Goal: Information Seeking & Learning: Learn about a topic

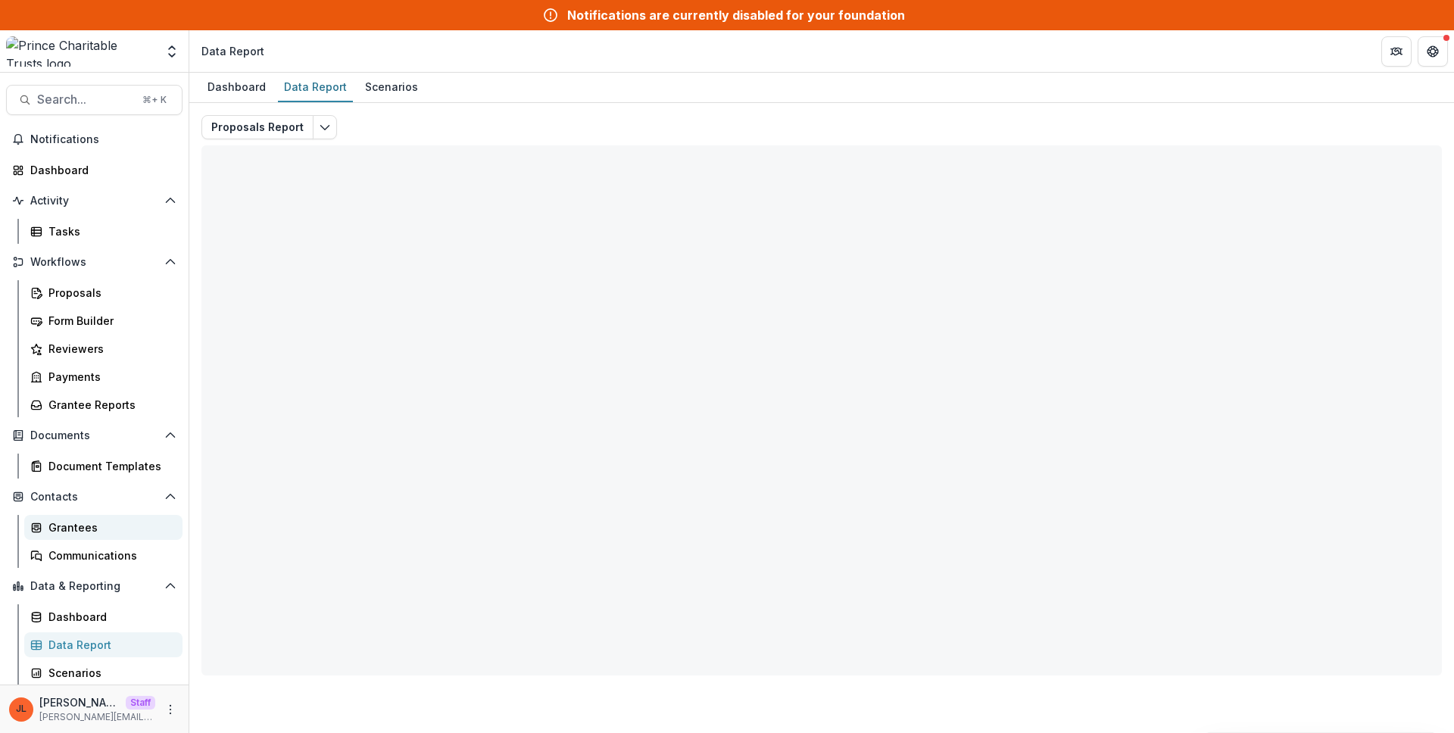
click at [89, 519] on link "Grantees" at bounding box center [103, 527] width 158 height 25
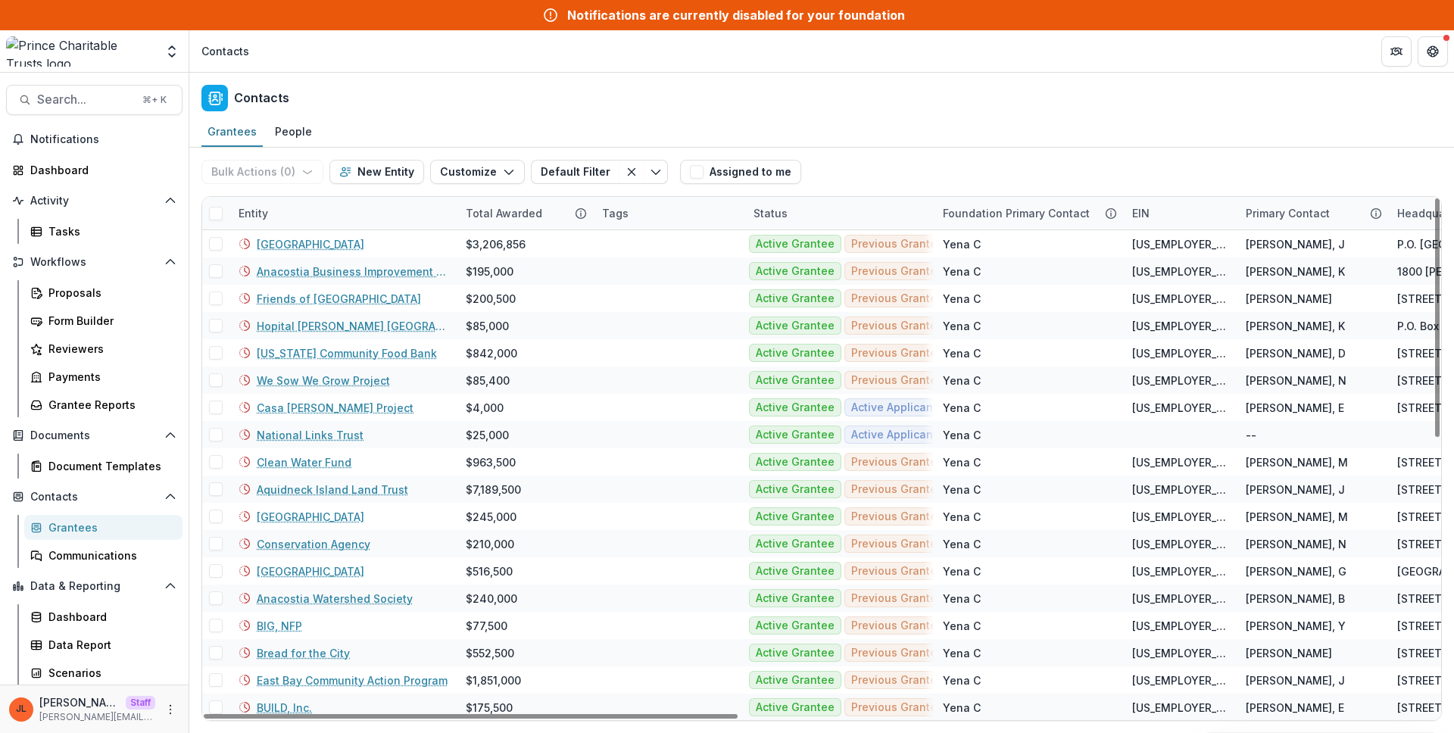
click at [269, 206] on div "Entity" at bounding box center [253, 213] width 48 height 16
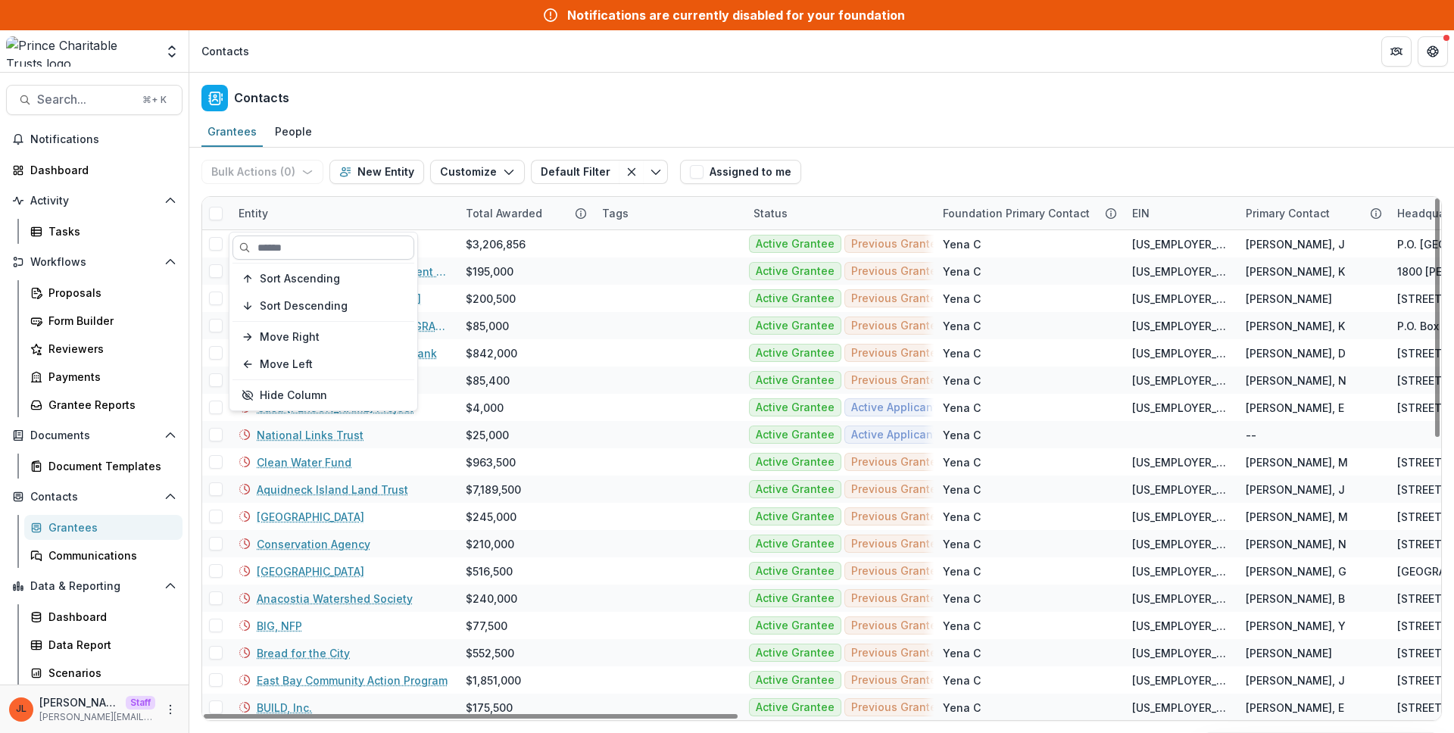
click at [286, 242] on input at bounding box center [323, 248] width 182 height 24
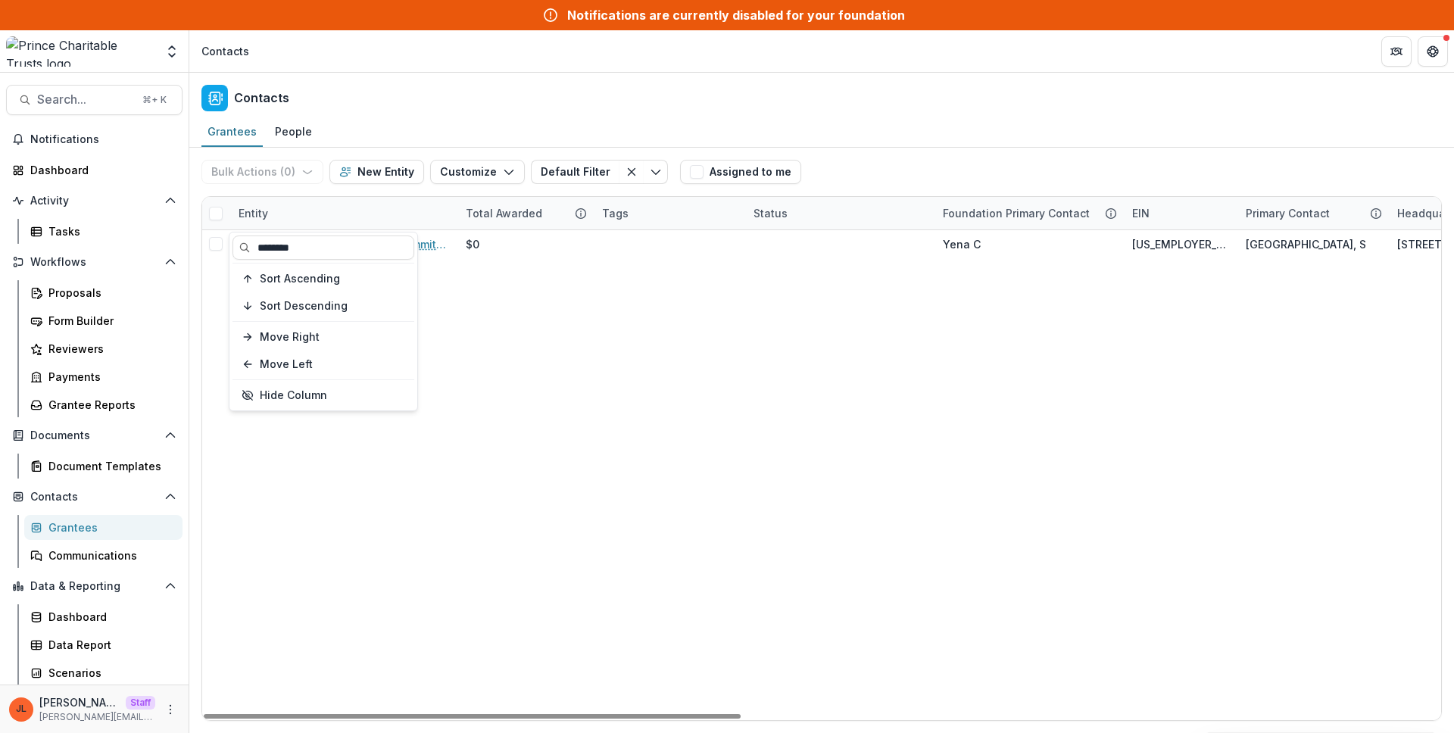
type input "********"
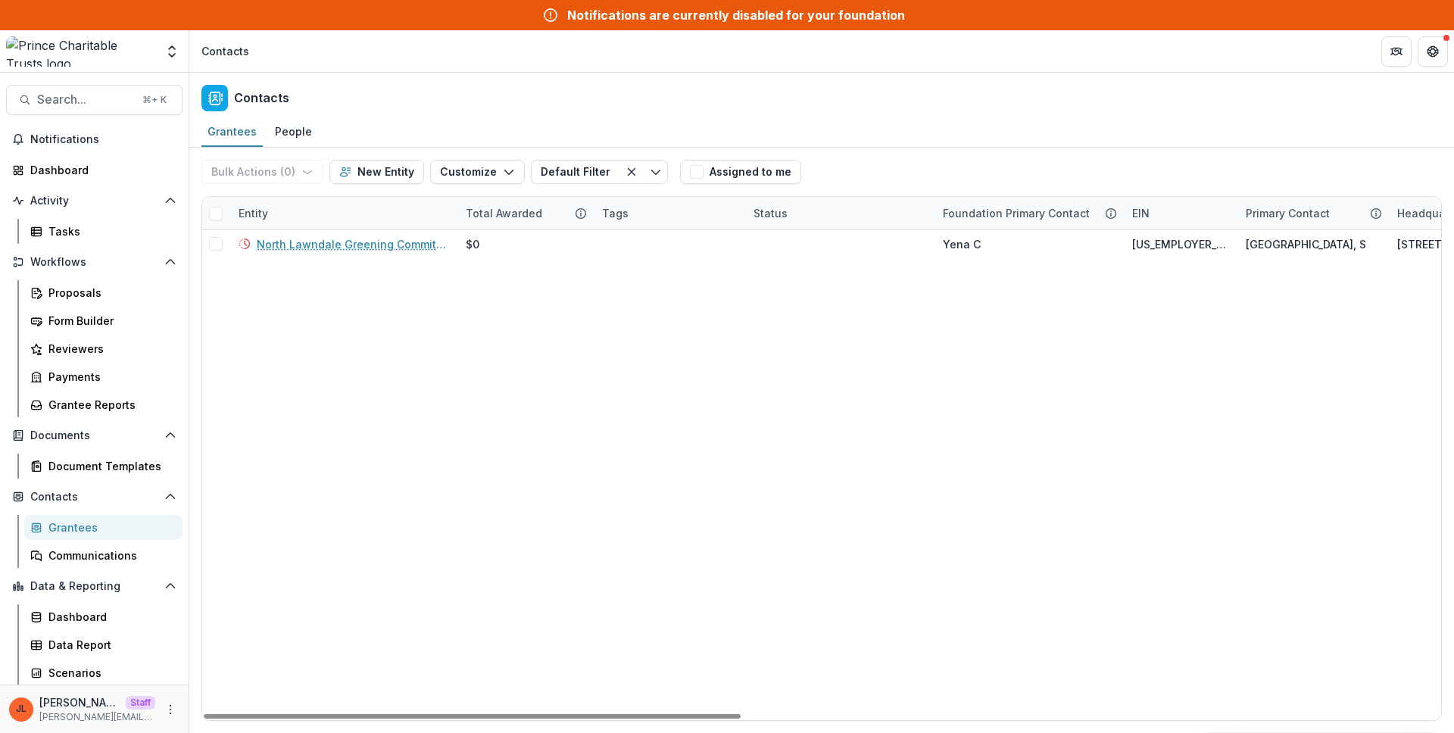
click at [688, 110] on div "Contacts" at bounding box center [821, 95] width 1265 height 45
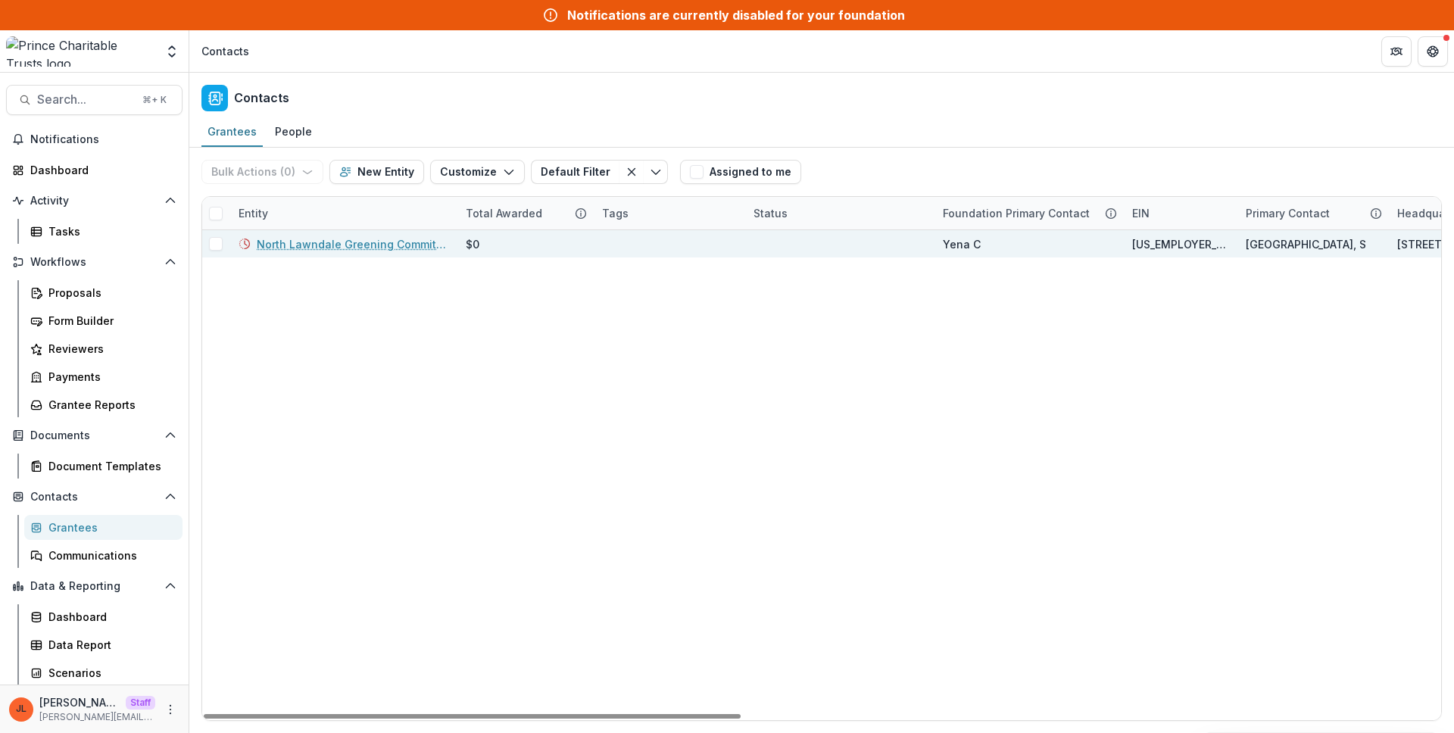
click at [336, 247] on link "North Lawndale Greening Committee" at bounding box center [352, 244] width 191 height 16
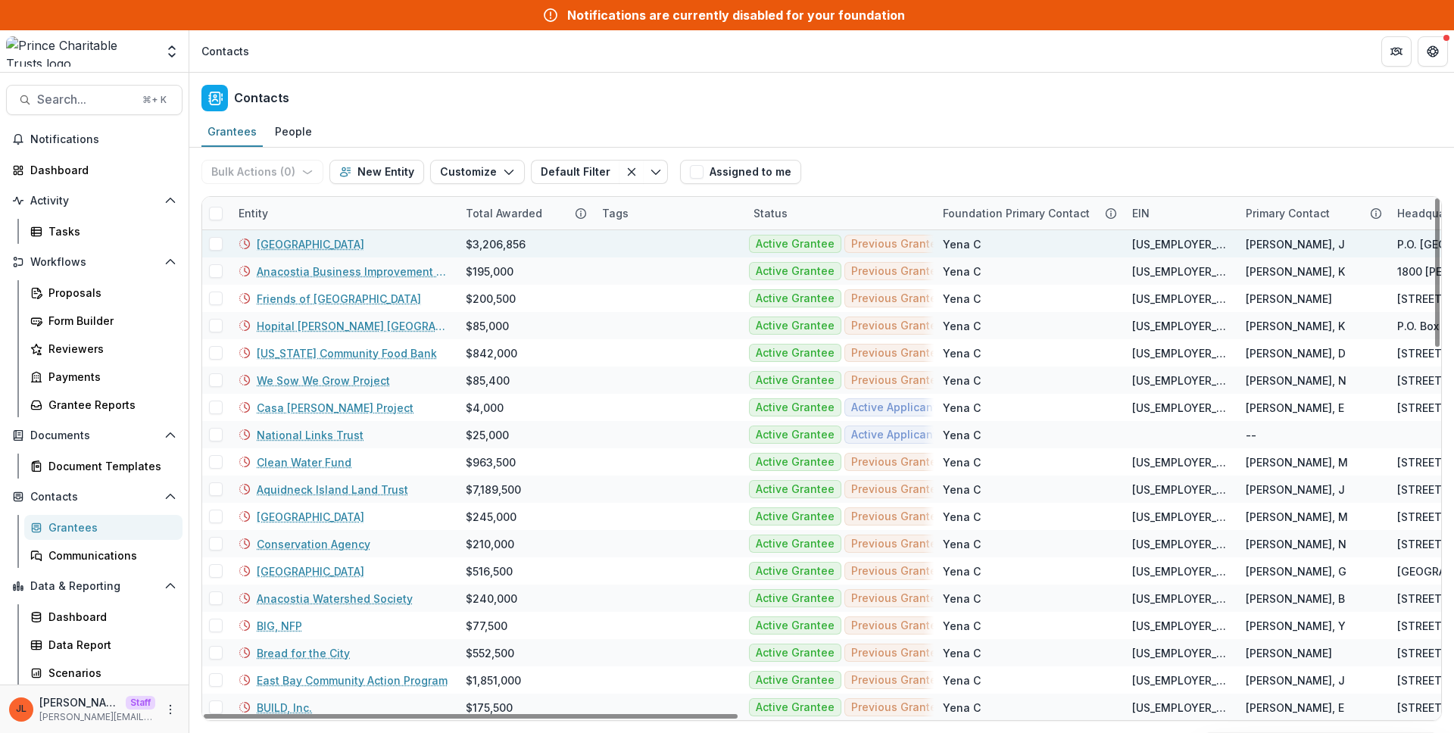
click at [311, 242] on link "[GEOGRAPHIC_DATA]" at bounding box center [311, 244] width 108 height 16
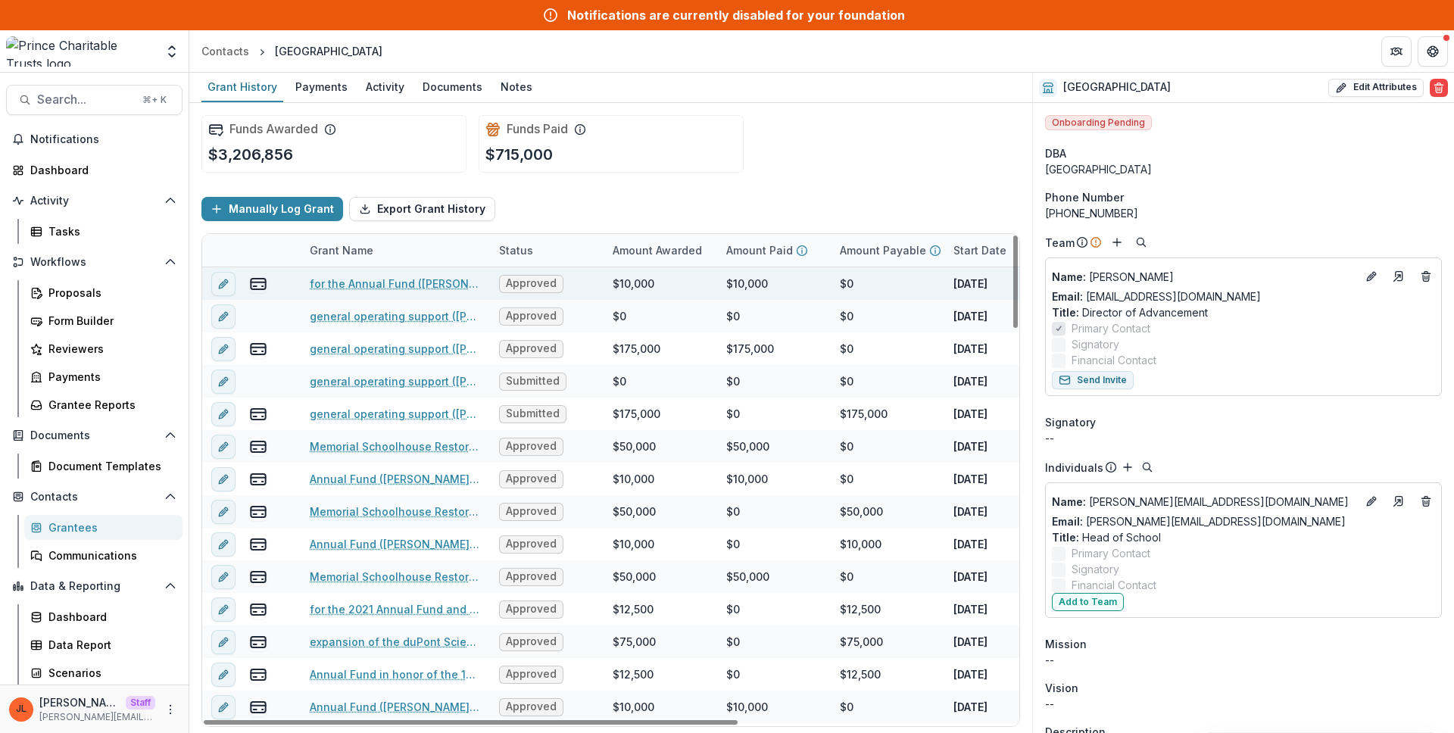
click at [427, 279] on link "for the Annual Fund ([PERSON_NAME] and [PERSON_NAME])" at bounding box center [395, 284] width 171 height 16
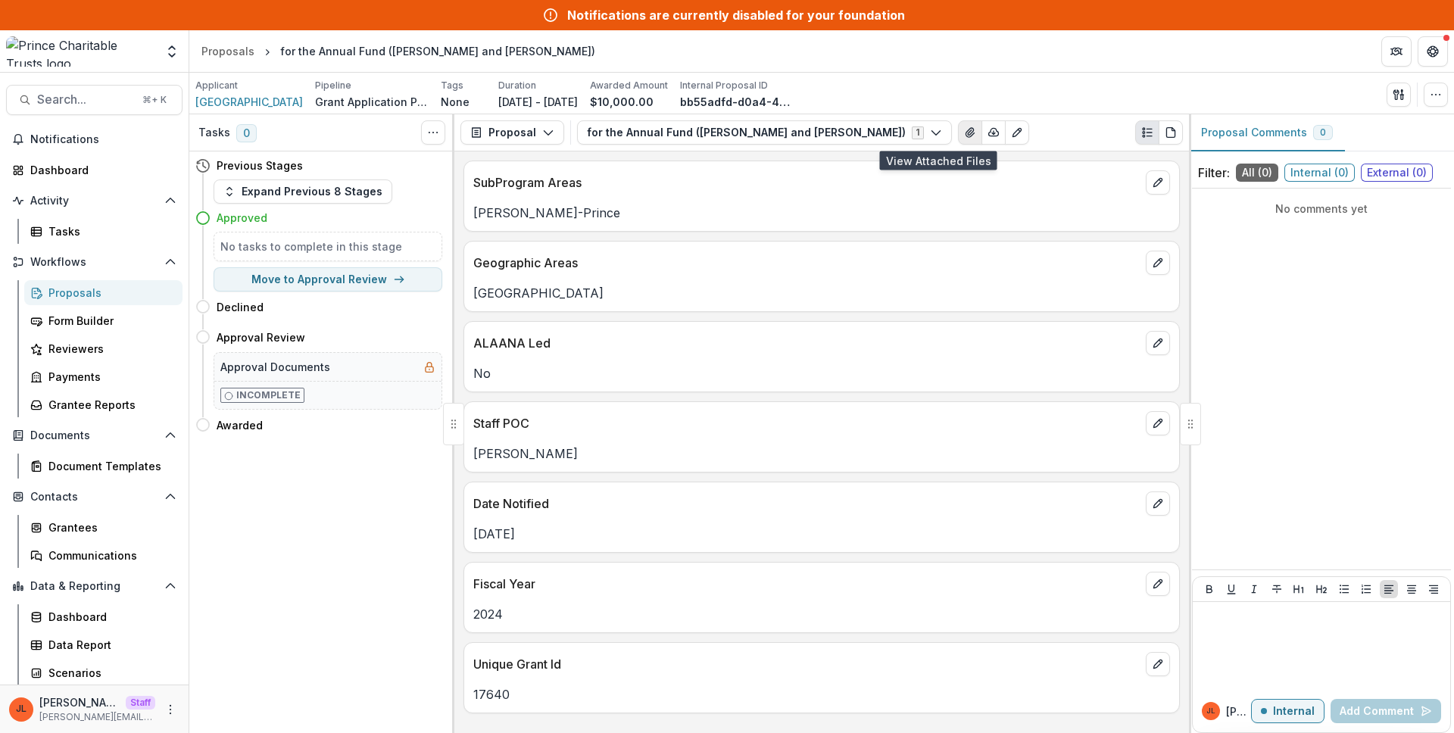
click at [958, 139] on button "View Attached Files" at bounding box center [970, 132] width 24 height 24
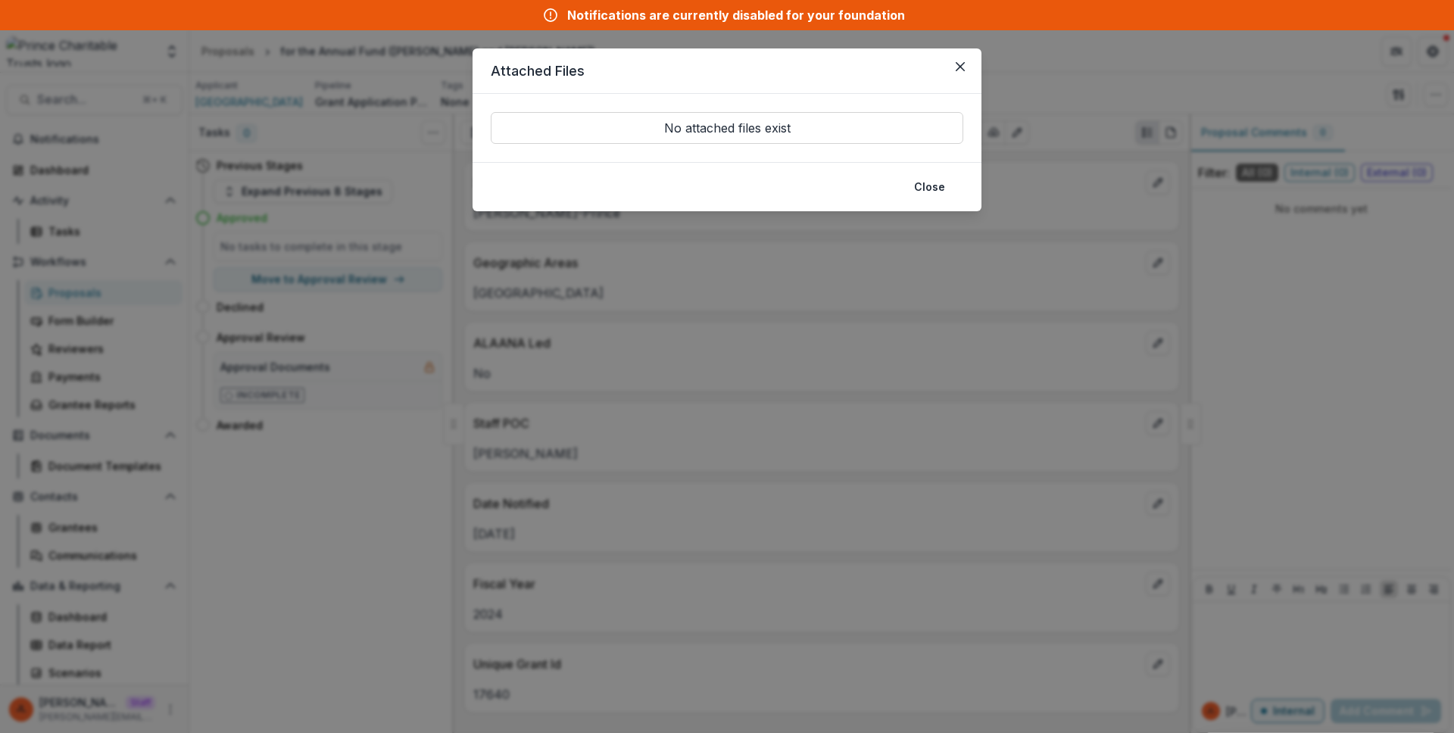
click at [815, 333] on div "Attached Files No attached files exist Close" at bounding box center [727, 366] width 1454 height 733
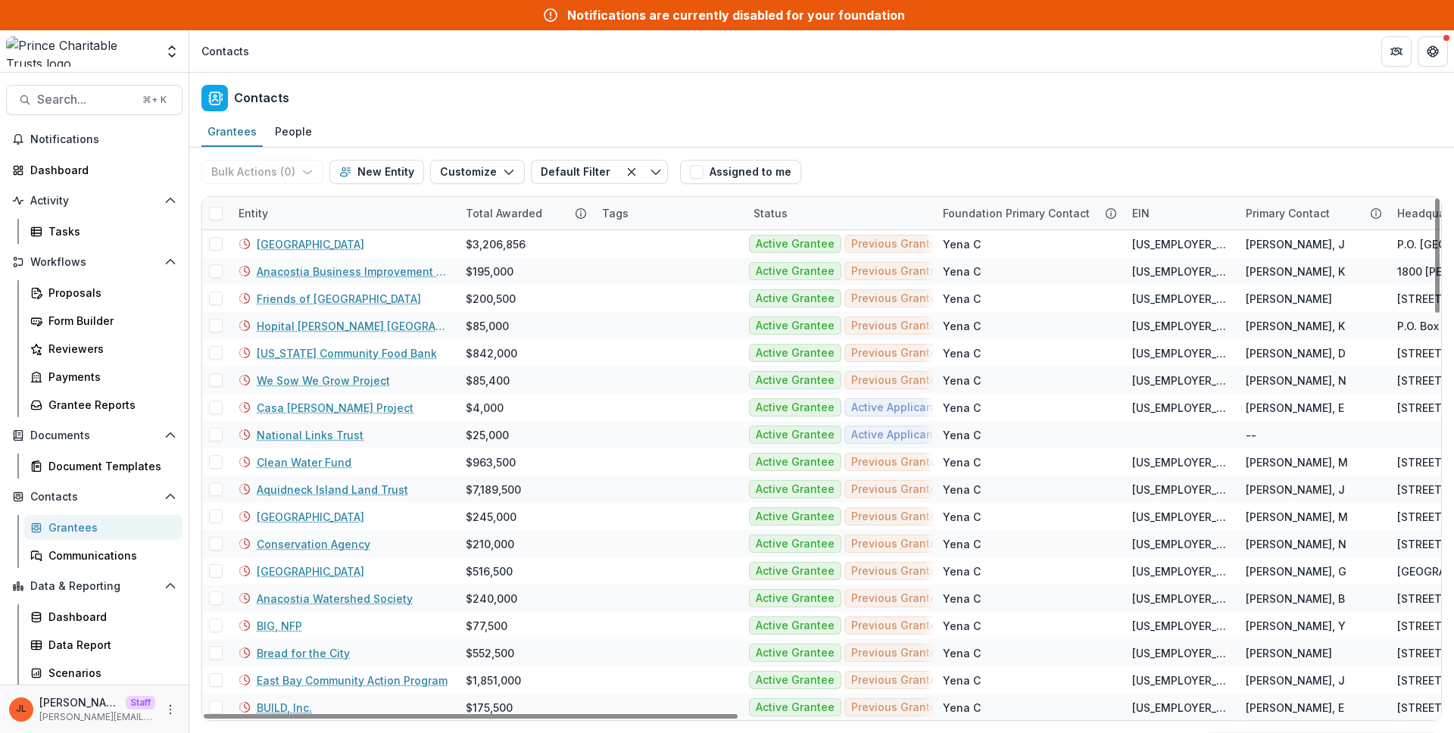
click at [356, 226] on div "Entity" at bounding box center [342, 213] width 227 height 33
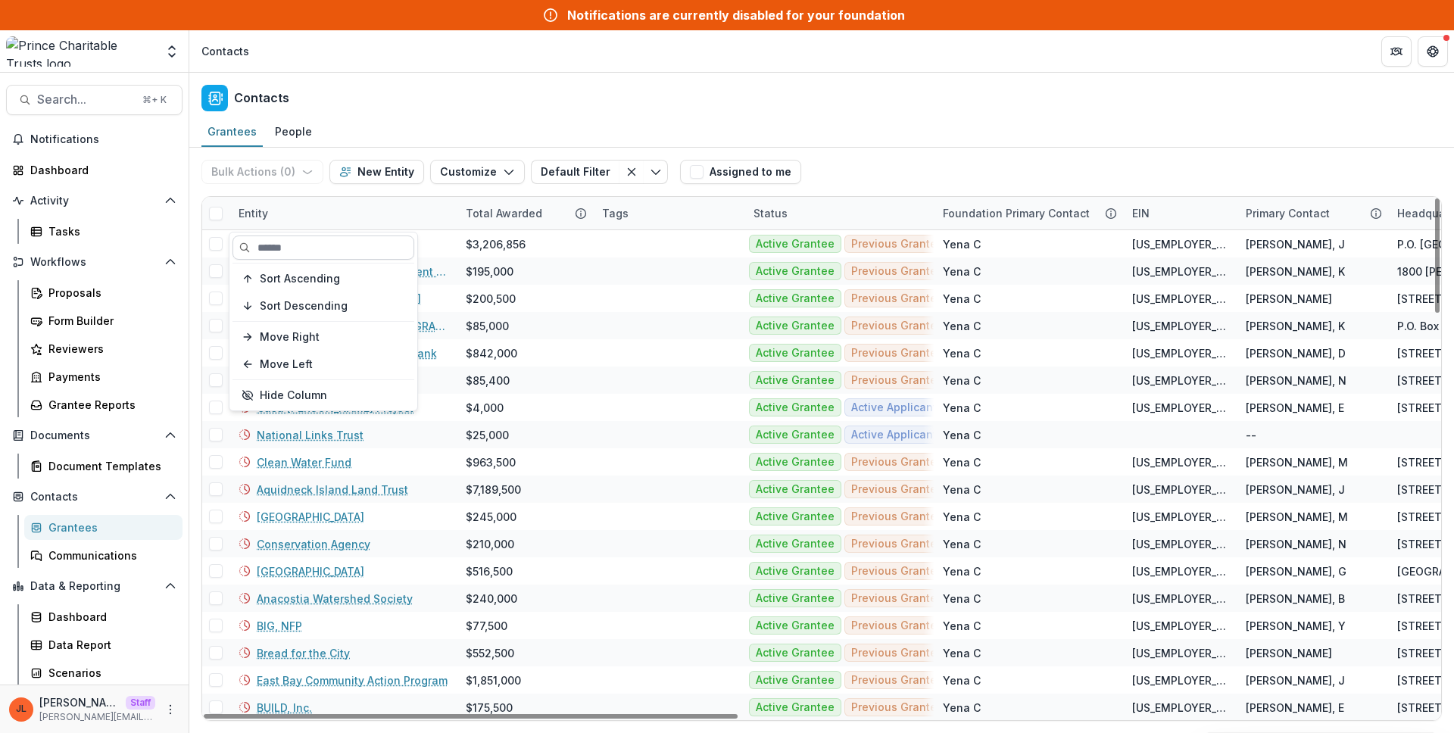
click at [339, 258] on input at bounding box center [323, 248] width 182 height 24
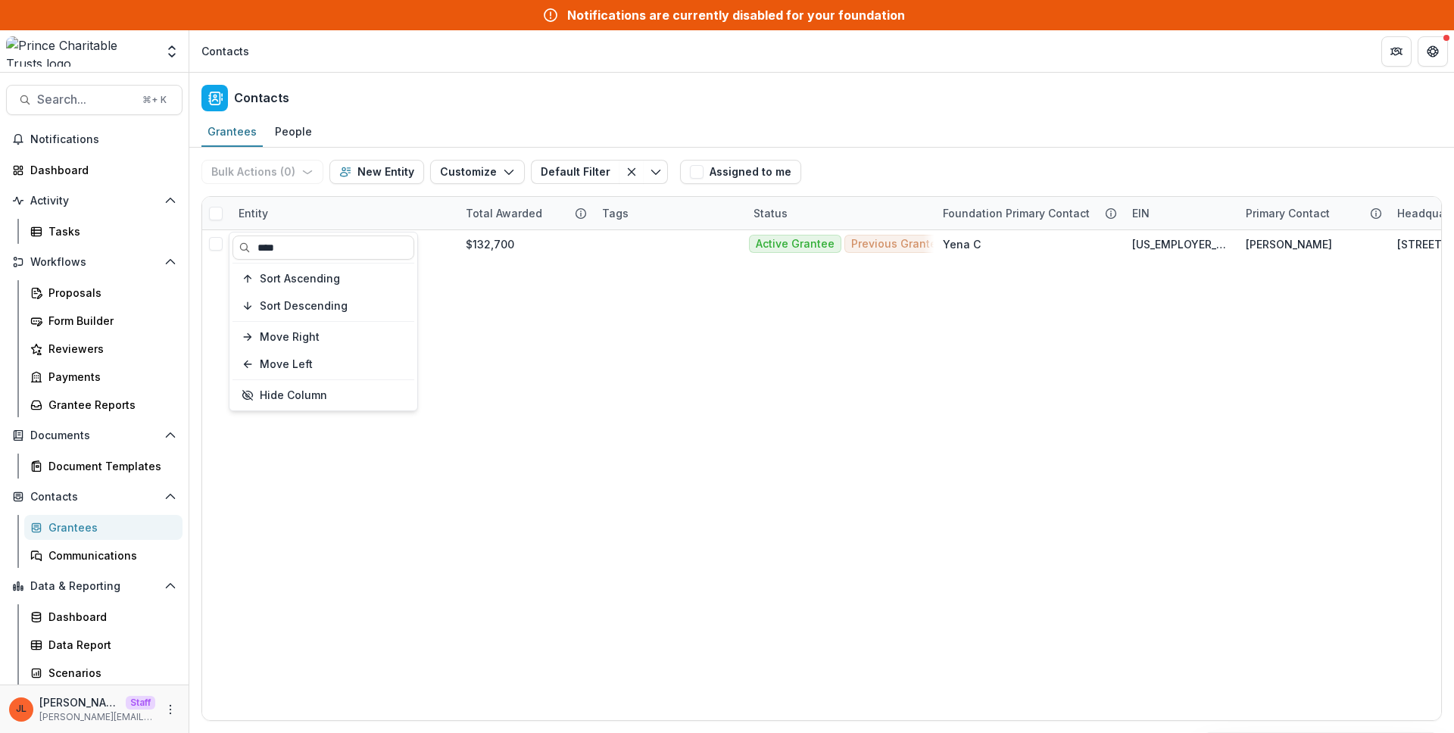
type input "****"
click at [488, 82] on div "Contacts" at bounding box center [821, 95] width 1265 height 45
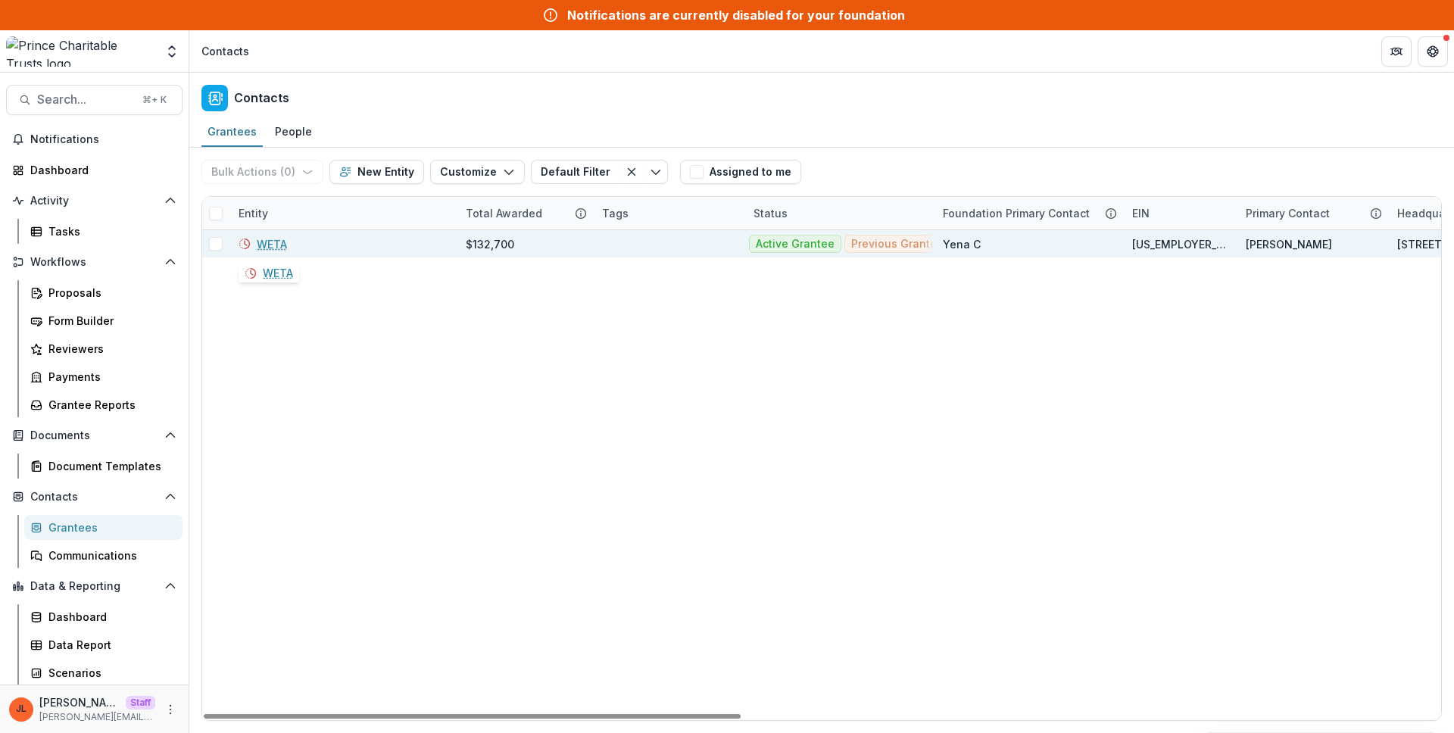
click at [279, 242] on link "WETA" at bounding box center [272, 244] width 30 height 16
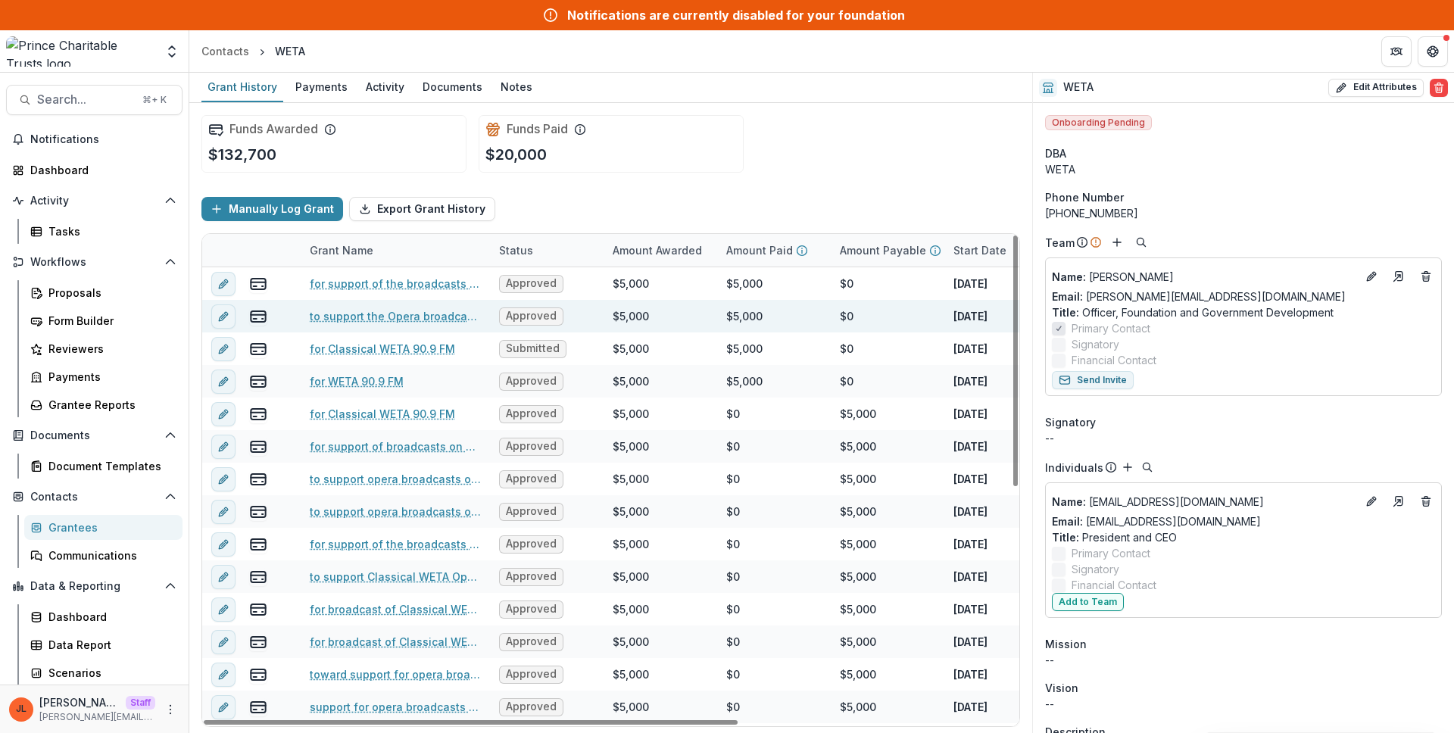
click at [449, 319] on link "to support the Opera broadcasts on WETA Classical" at bounding box center [395, 316] width 171 height 16
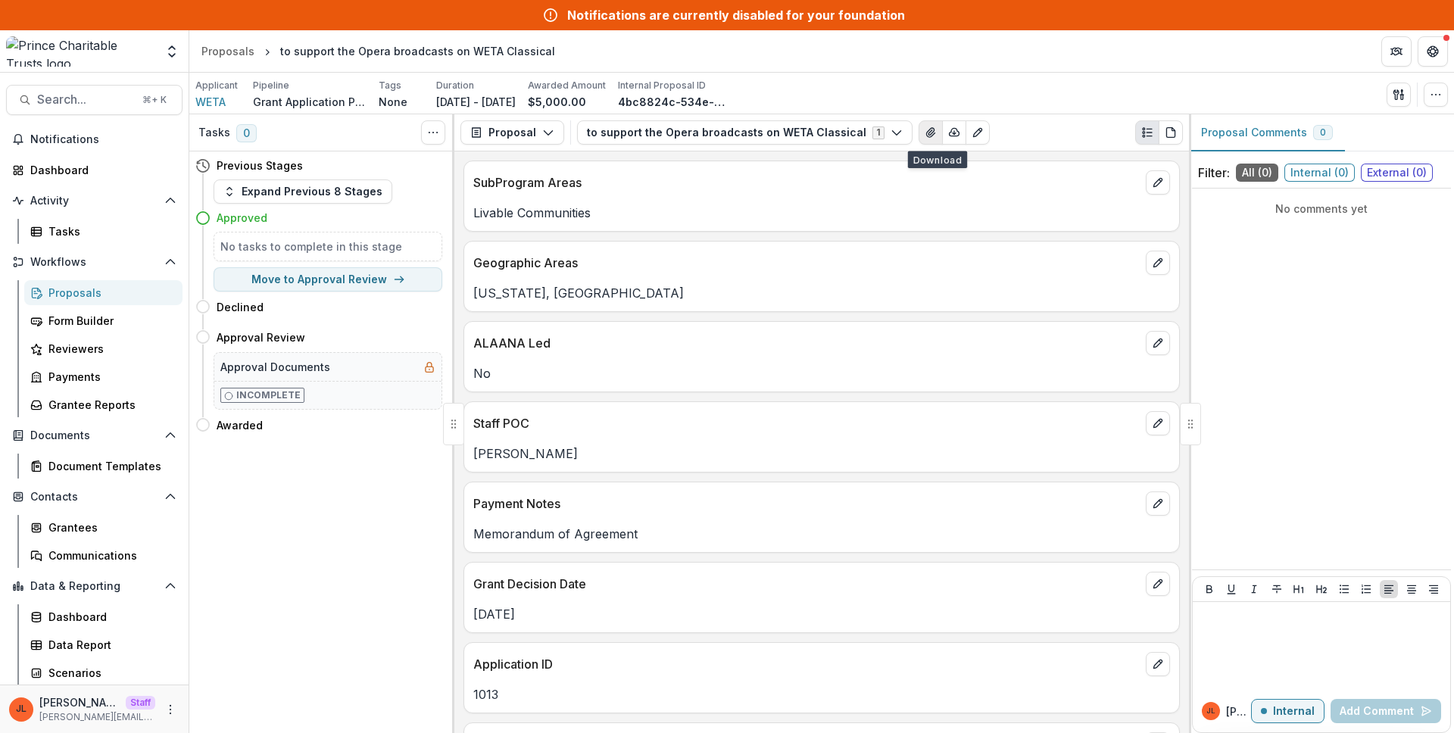
click at [925, 133] on icon "View Attached Files" at bounding box center [931, 132] width 12 height 12
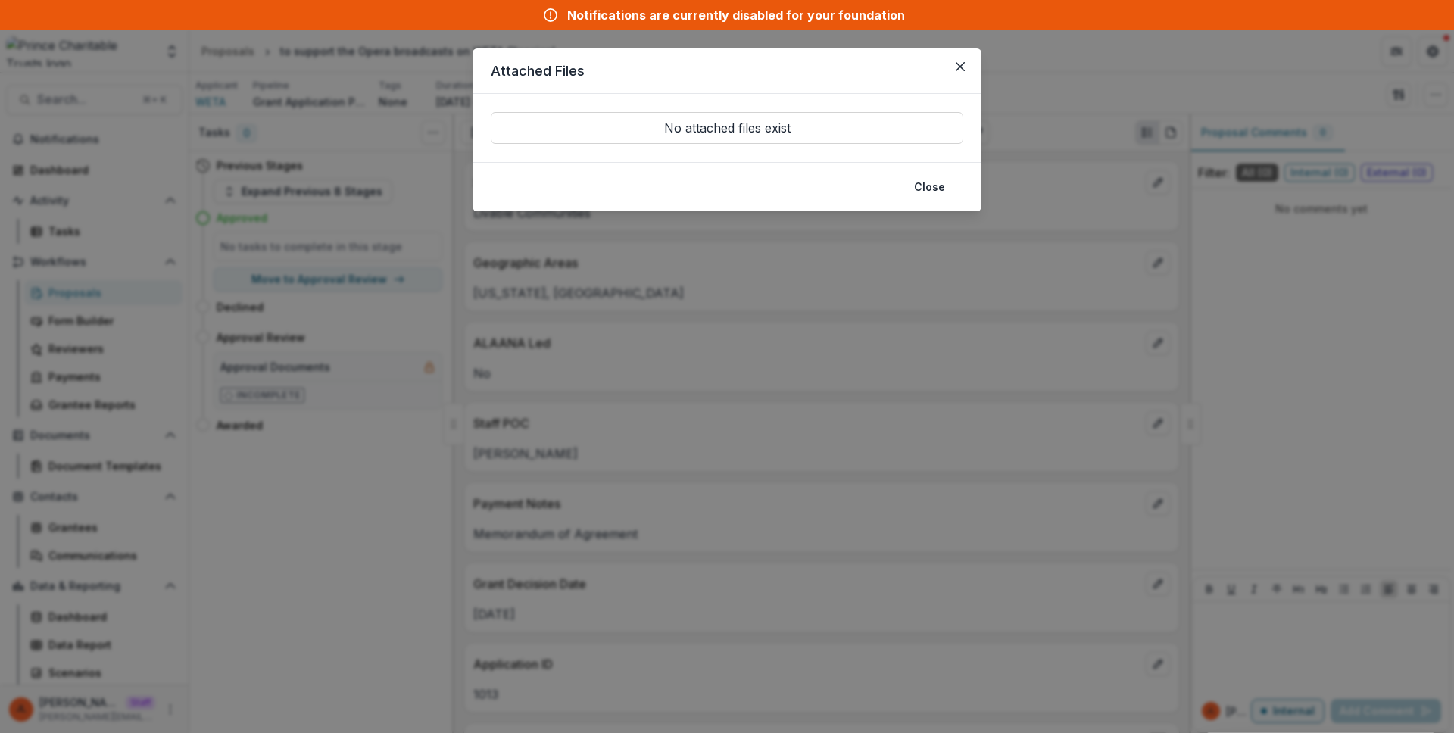
click at [869, 290] on div "Attached Files No attached files exist Close" at bounding box center [727, 366] width 1454 height 733
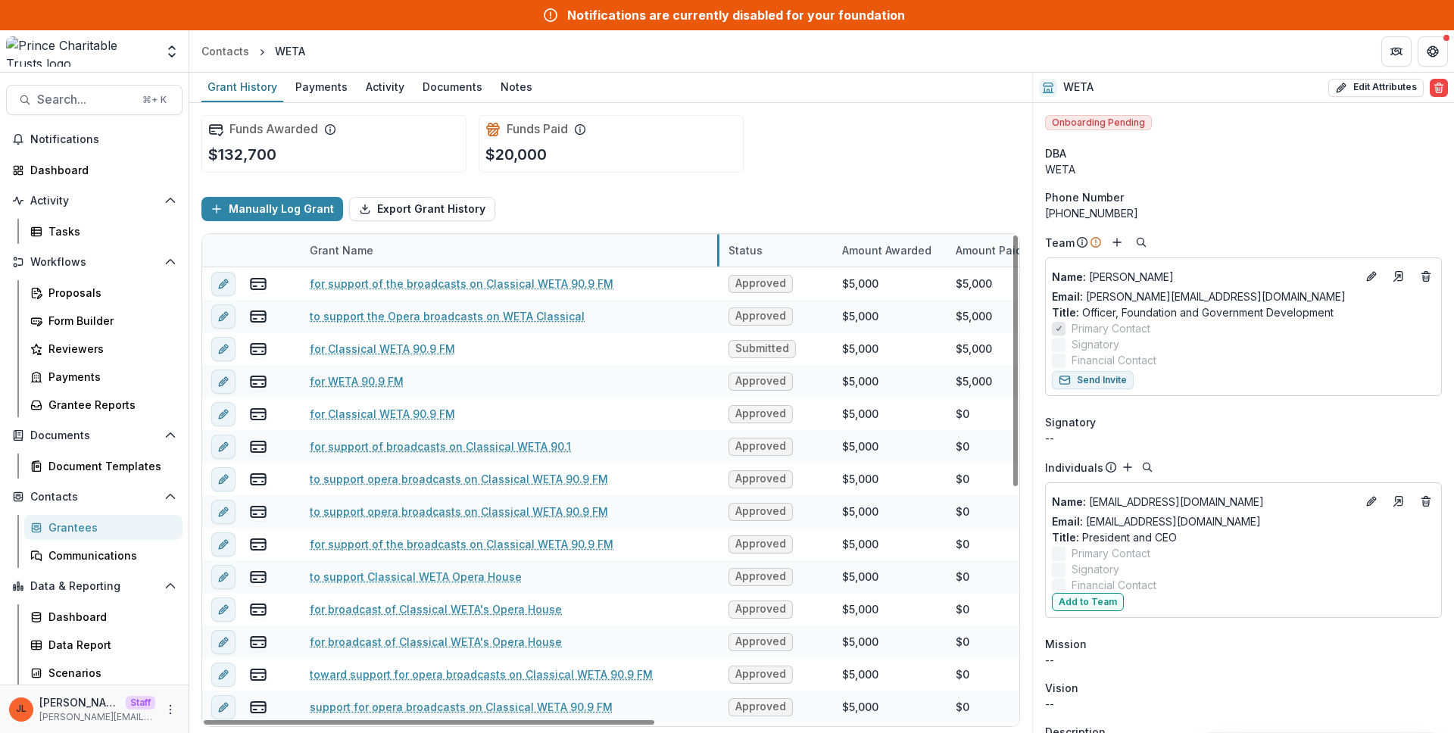
drag, startPoint x: 488, startPoint y: 248, endPoint x: 718, endPoint y: 267, distance: 230.2
click at [584, 516] on link "to support opera broadcasts on Classical WETA 90.9 FM" at bounding box center [459, 512] width 298 height 16
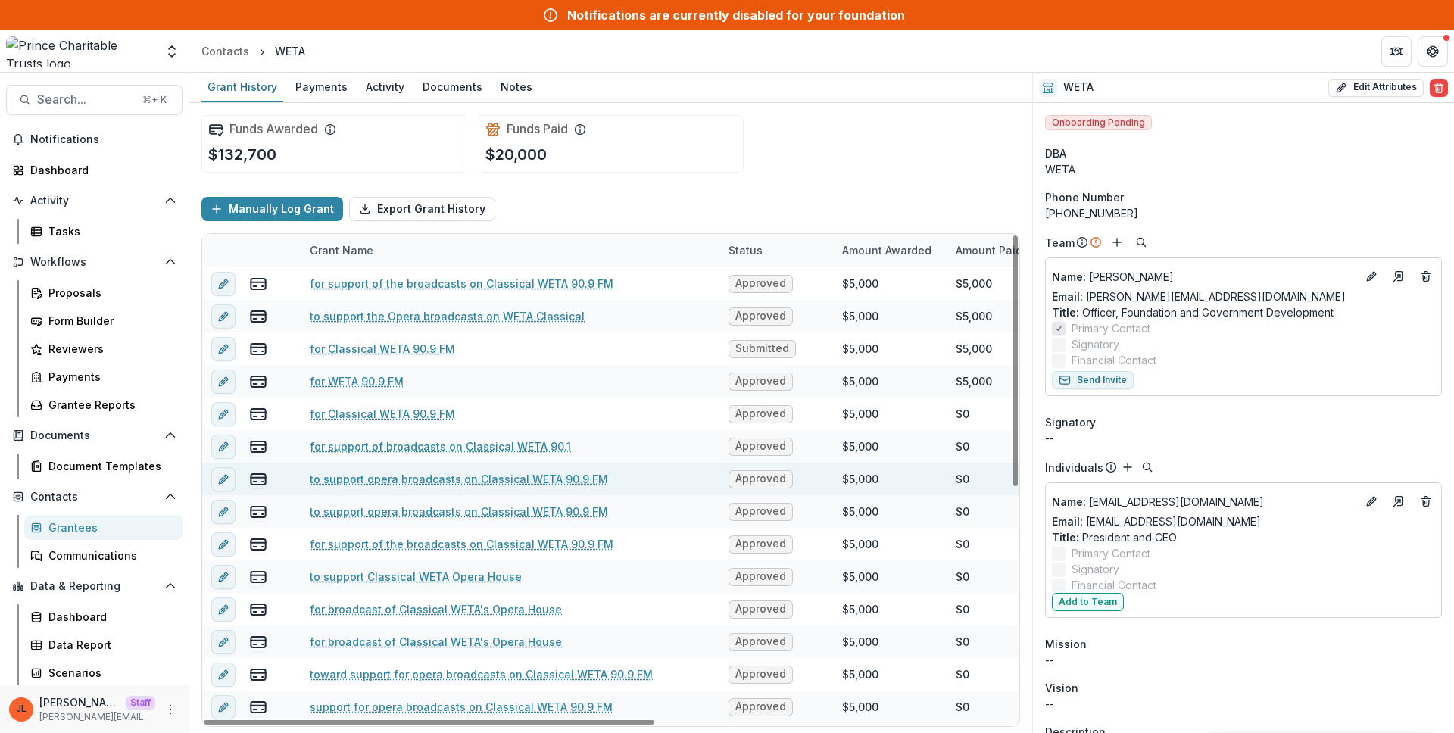
click at [583, 478] on link "to support opera broadcasts on Classical WETA 90.9 FM" at bounding box center [459, 479] width 298 height 16
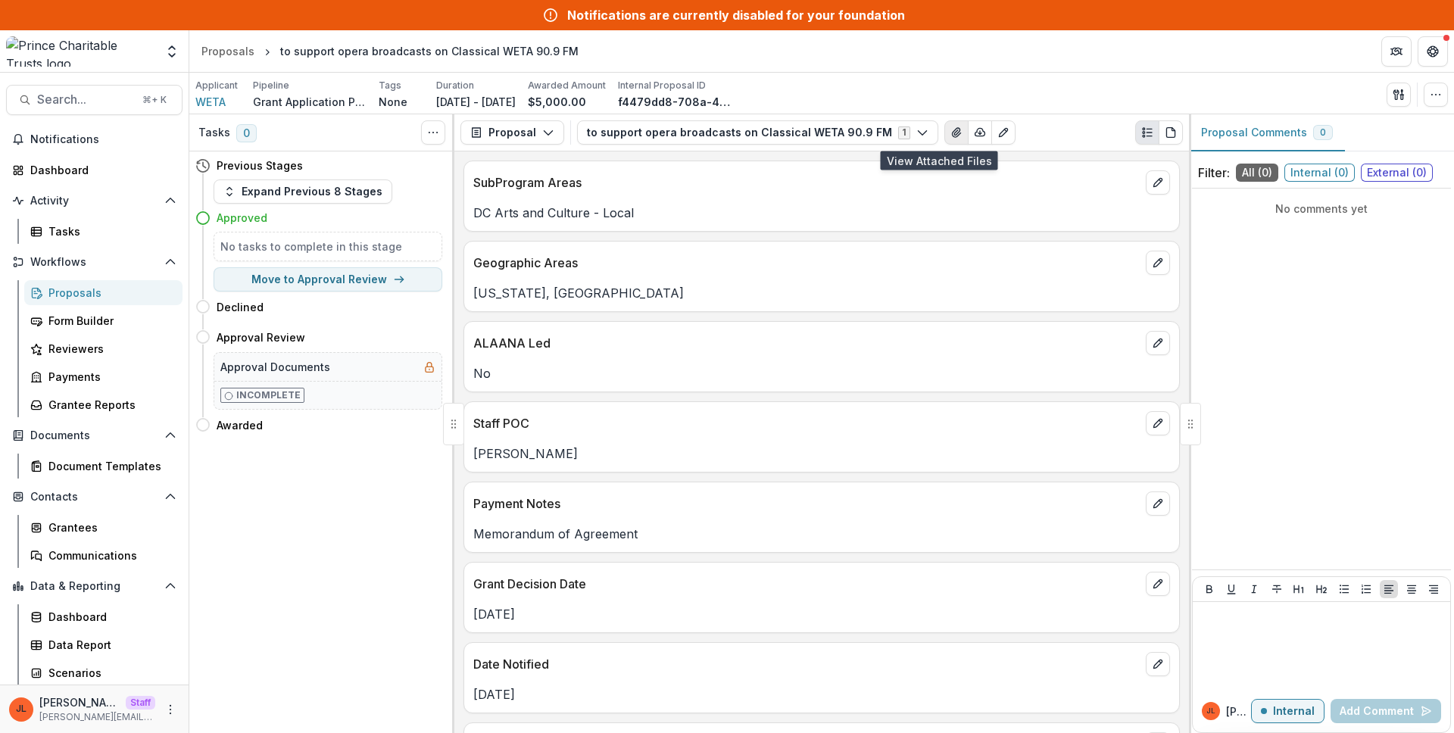
click at [944, 133] on button "View Attached Files" at bounding box center [956, 132] width 24 height 24
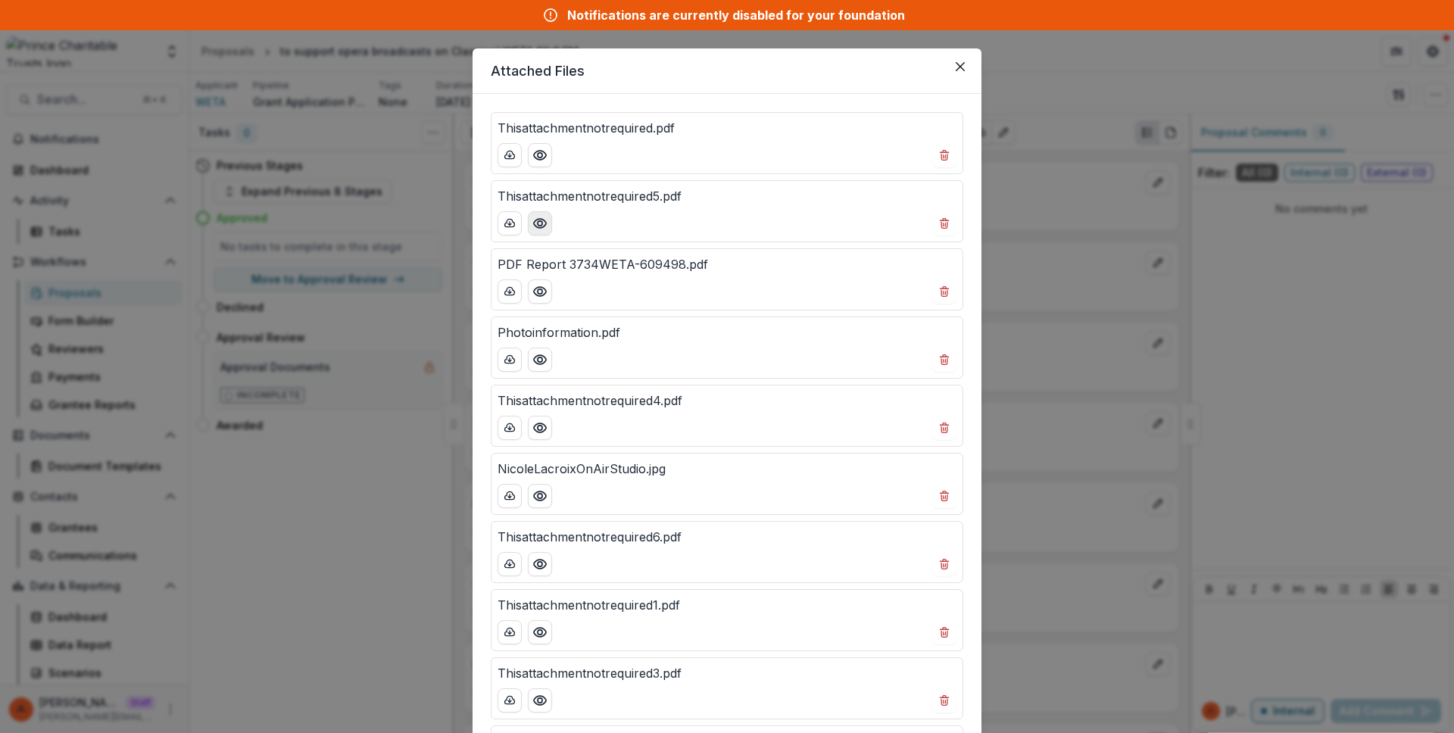
click at [546, 223] on button "Preview Thisattachmentnotrequired5.pdf" at bounding box center [540, 223] width 24 height 24
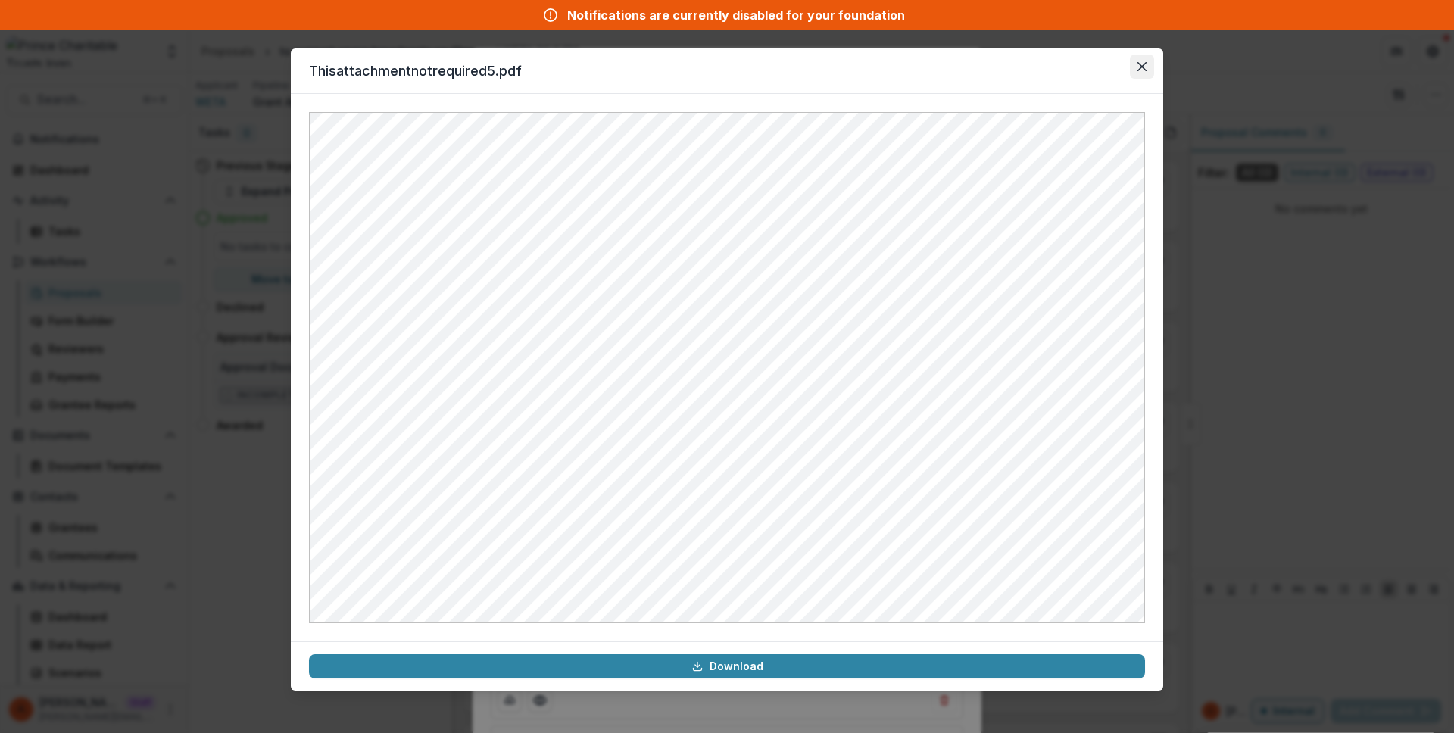
click at [1131, 73] on button "Close" at bounding box center [1142, 67] width 24 height 24
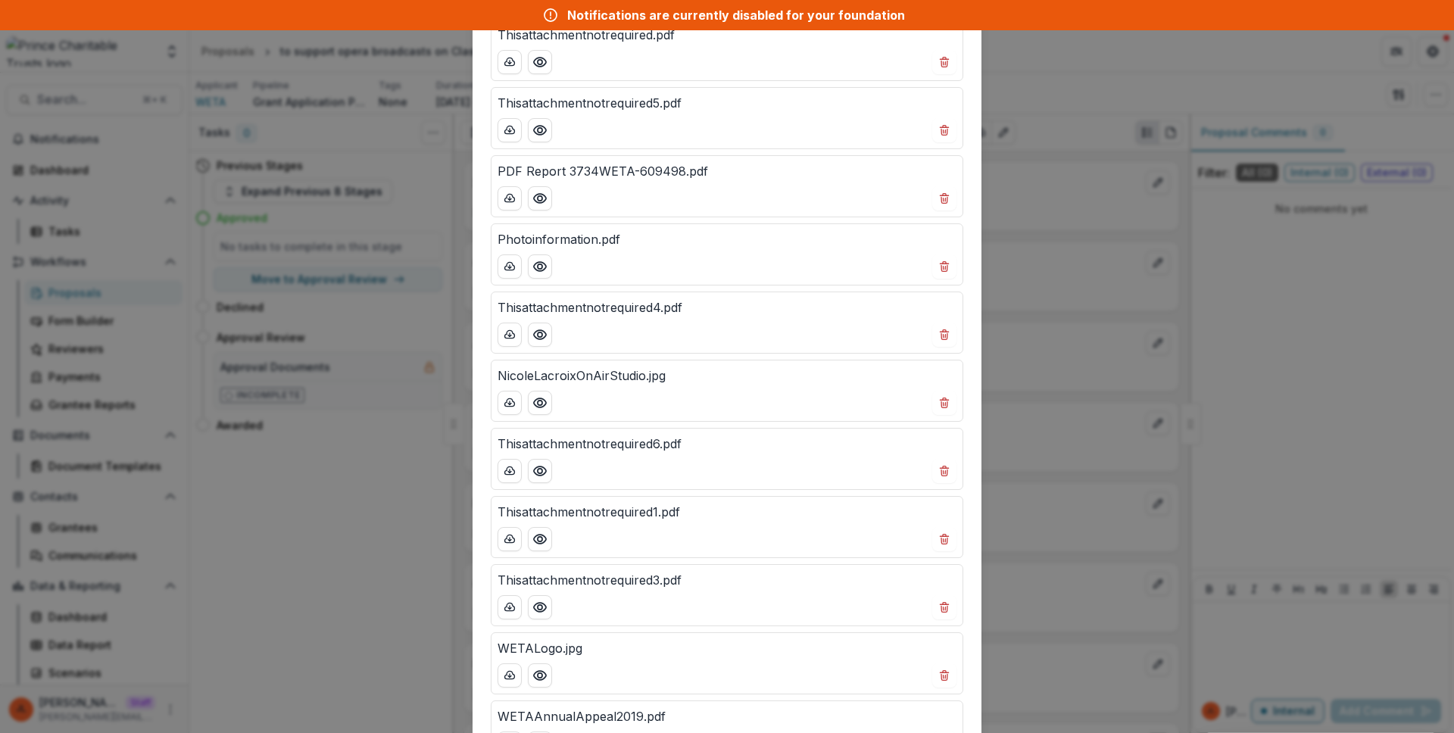
scroll to position [120, 0]
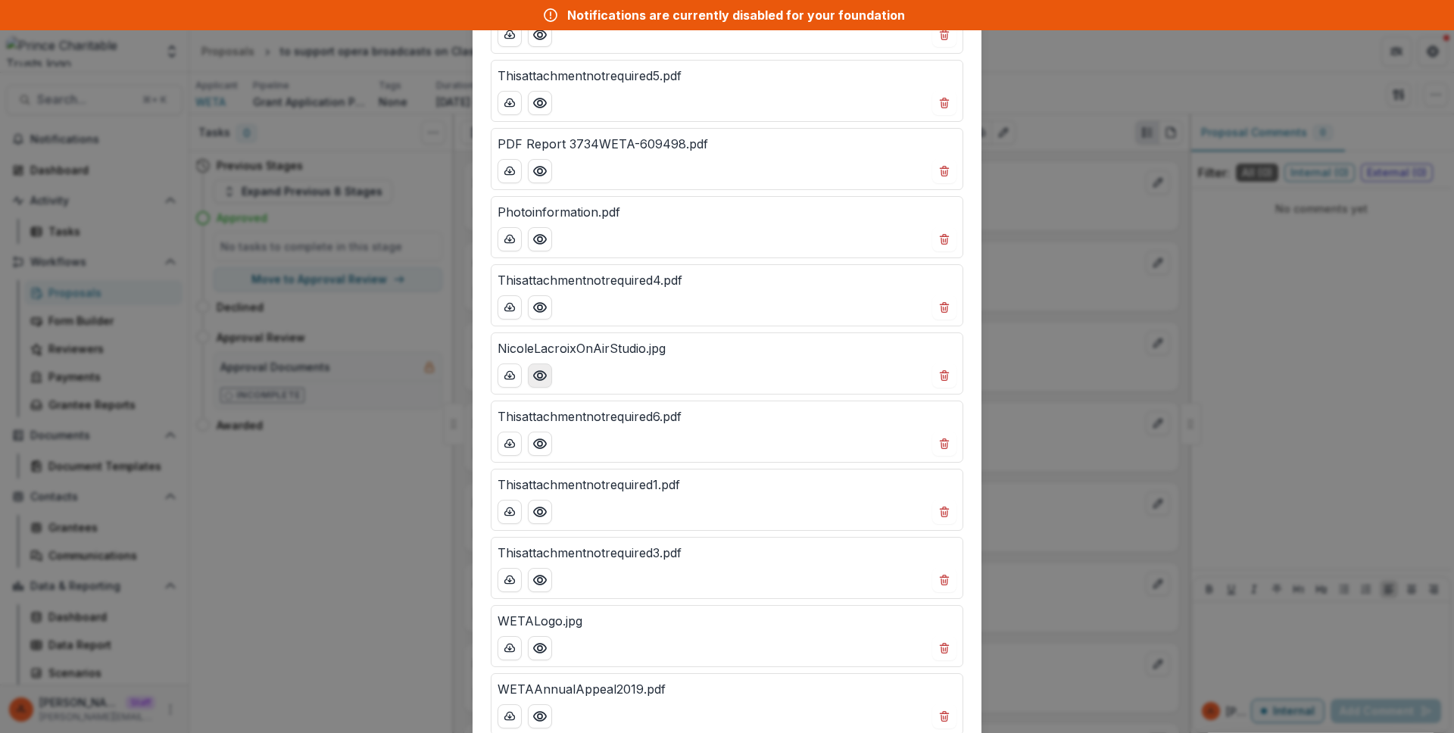
click at [542, 374] on icon "Preview NicoleLacroixOnAirStudio.jpg" at bounding box center [540, 375] width 12 height 9
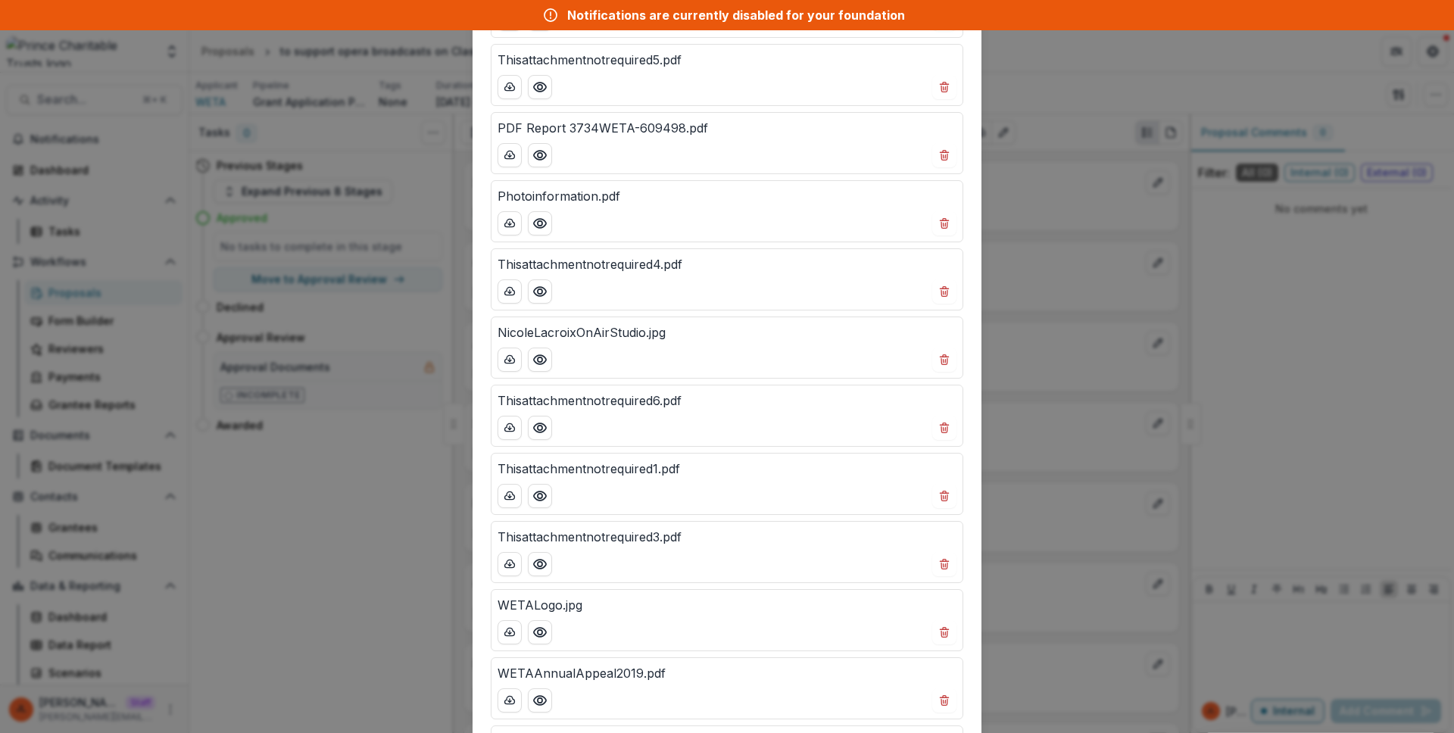
scroll to position [136, 0]
click at [534, 223] on icon "Preview Photoinformation.pdf" at bounding box center [539, 224] width 15 height 15
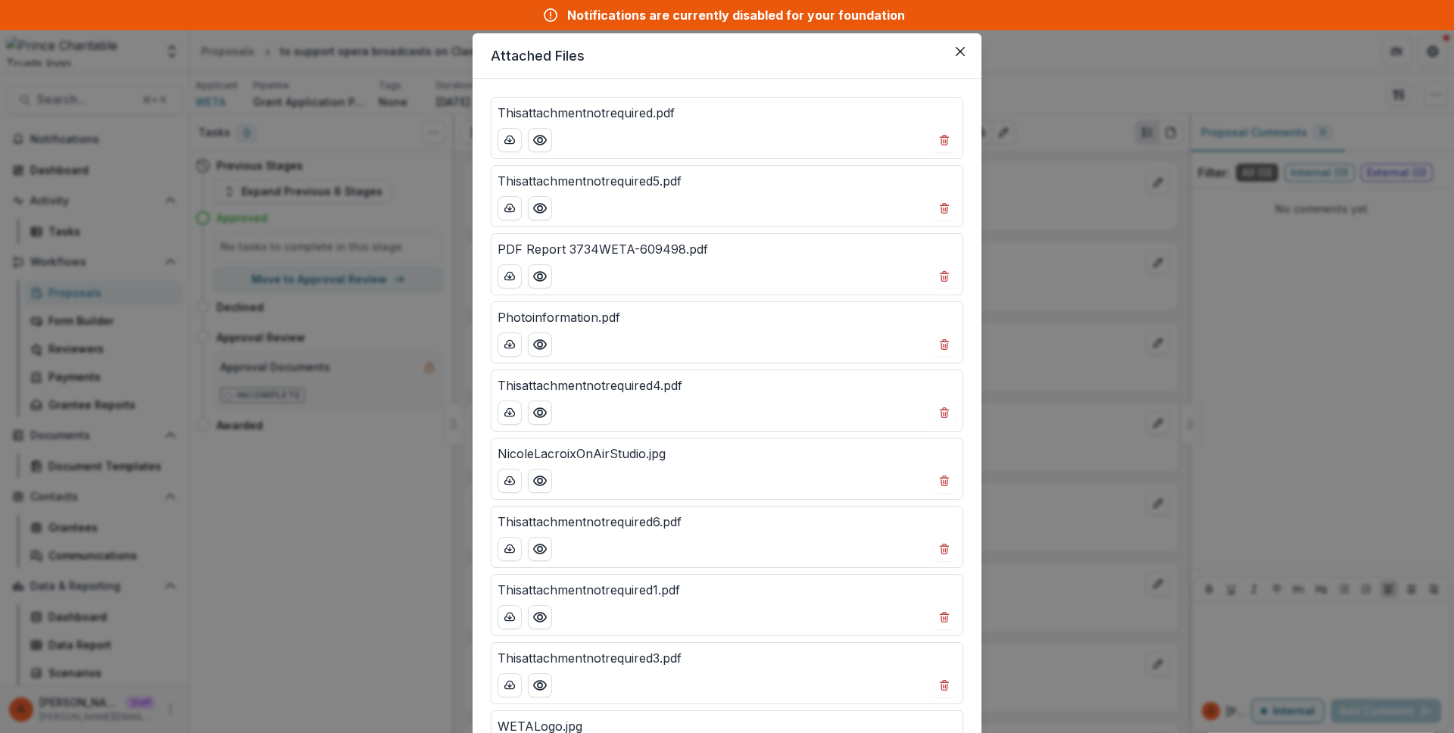
scroll to position [0, 0]
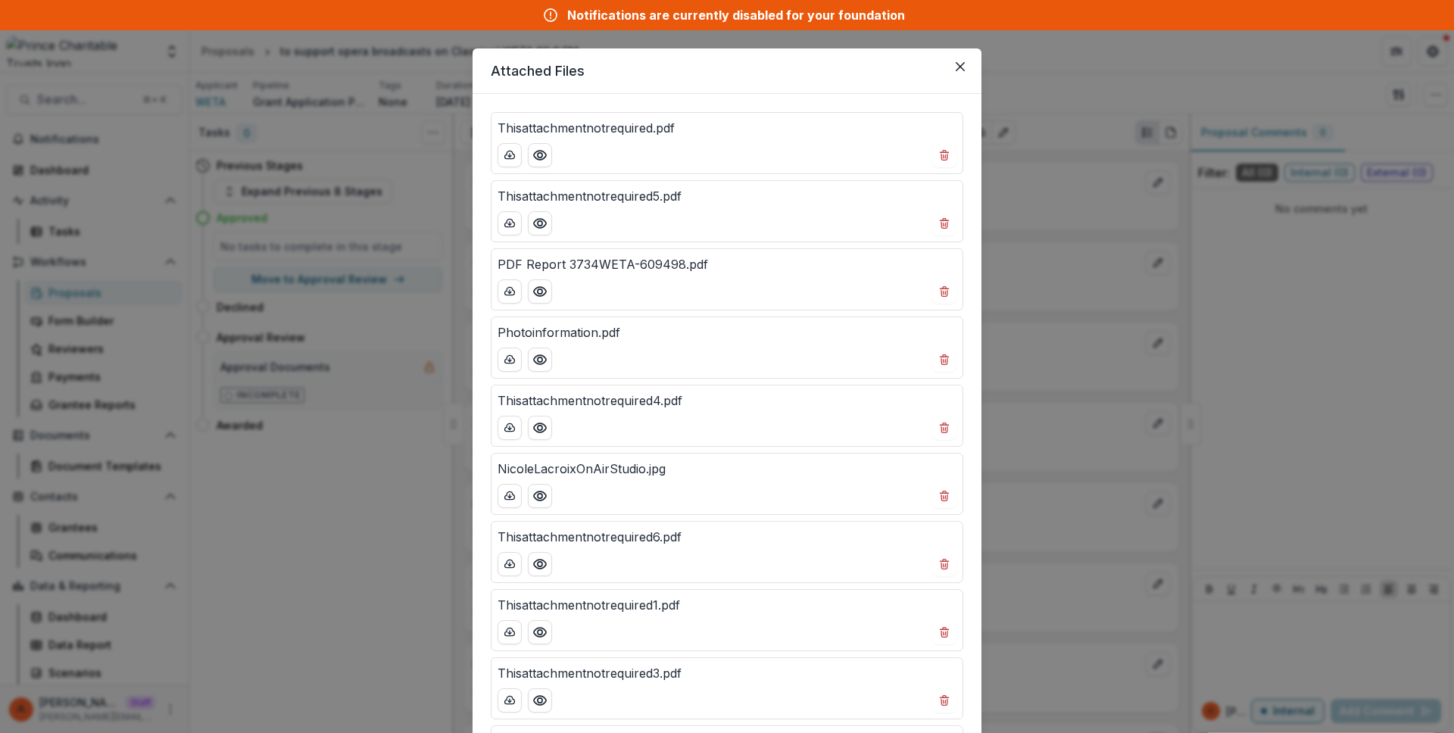
click at [1075, 204] on div "Attached Files Thisattachmentnotrequired.pdf Thisattachmentnotrequired5.pdf PDF…" at bounding box center [727, 366] width 1454 height 733
